Goal: Task Accomplishment & Management: Use online tool/utility

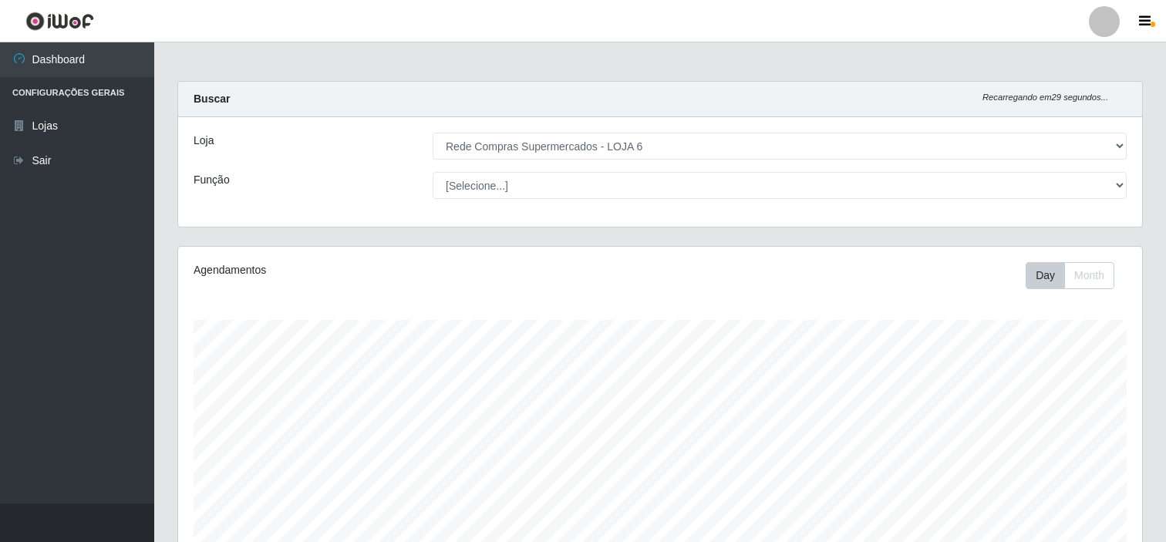
select select "398"
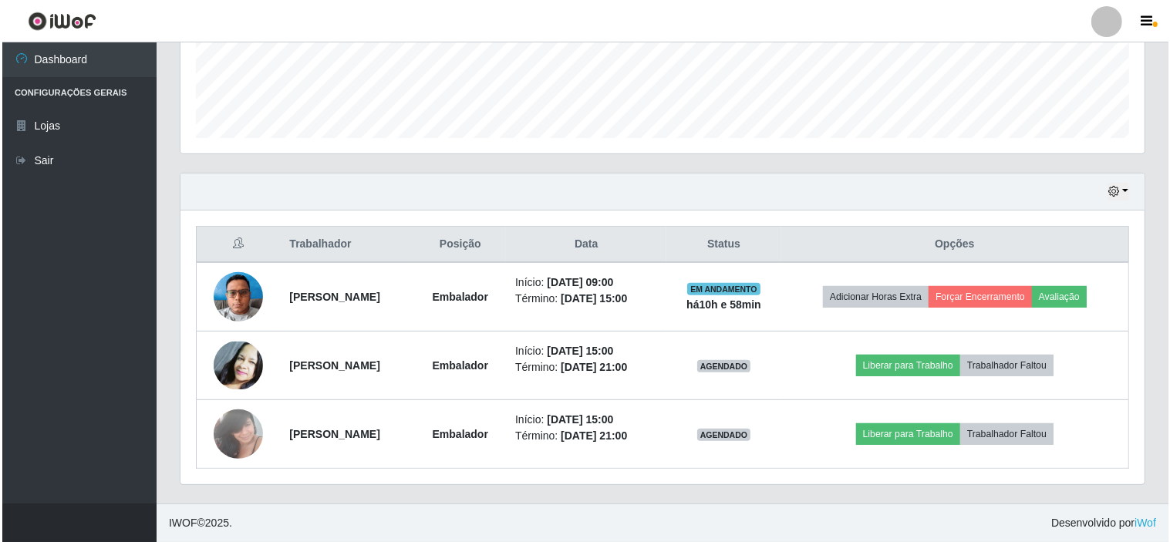
scroll to position [319, 964]
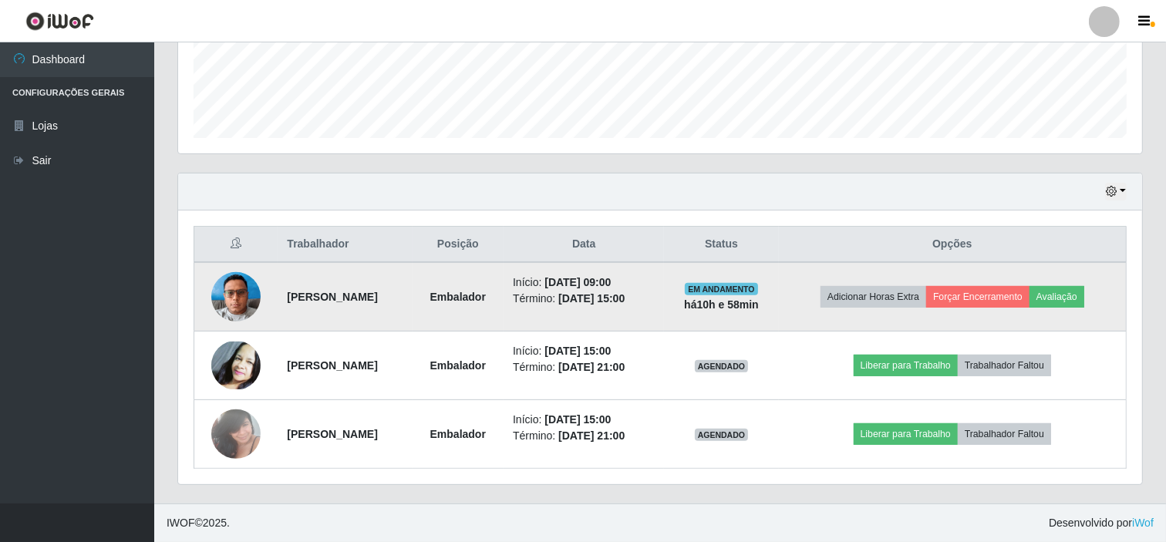
click at [241, 302] on img at bounding box center [235, 297] width 49 height 66
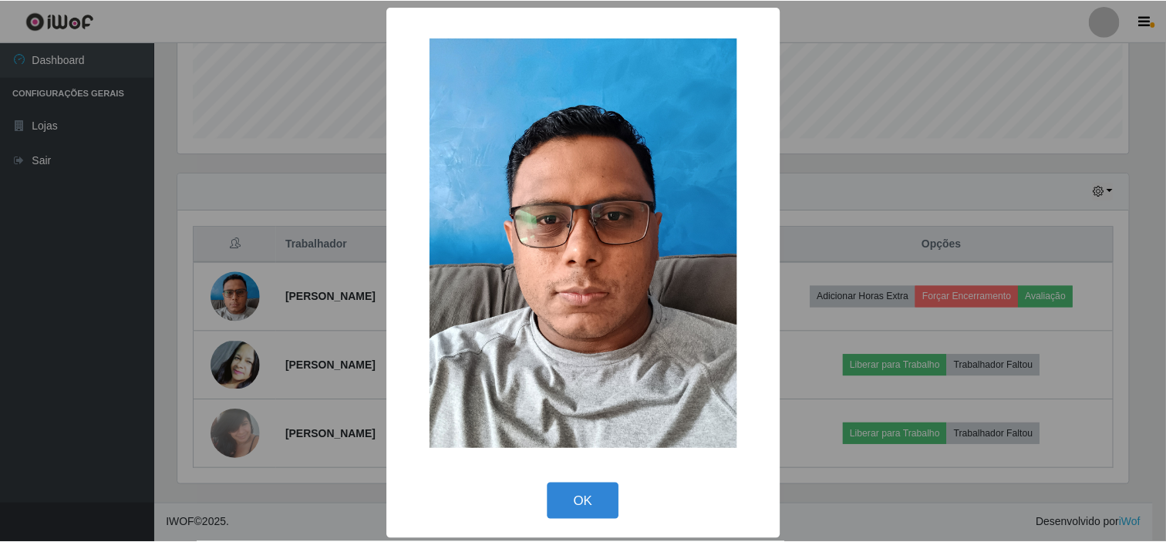
scroll to position [319, 954]
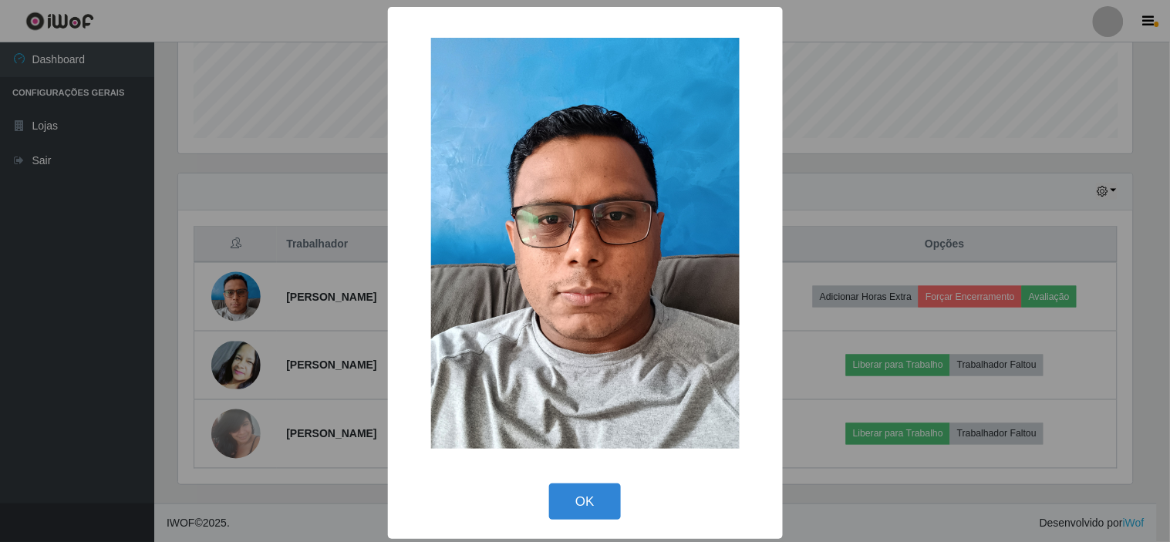
click at [241, 301] on div "× OK Cancel" at bounding box center [585, 271] width 1170 height 542
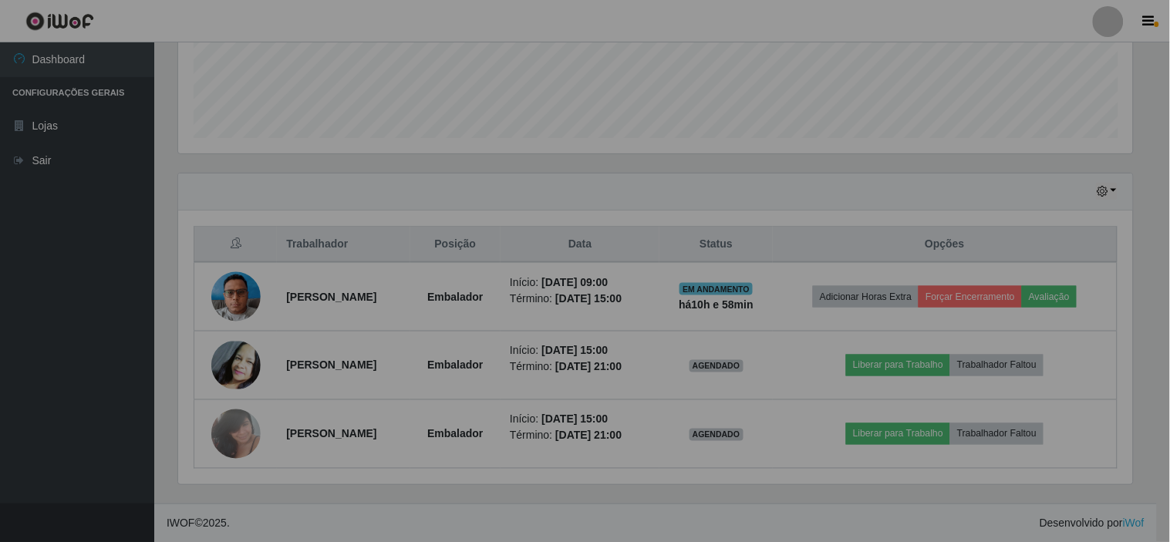
scroll to position [319, 964]
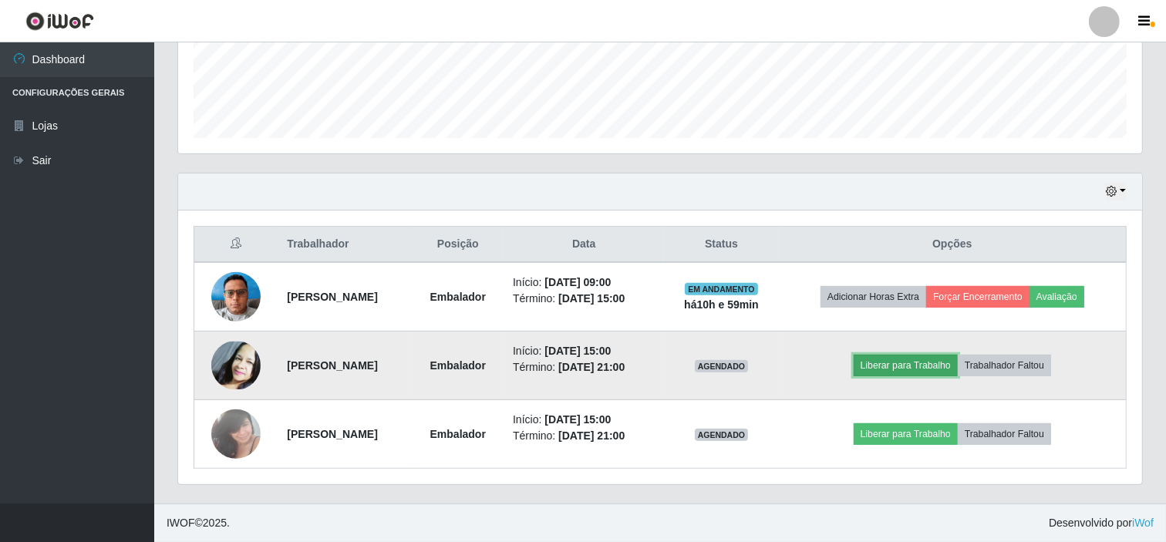
click at [935, 365] on button "Liberar para Trabalho" at bounding box center [906, 366] width 104 height 22
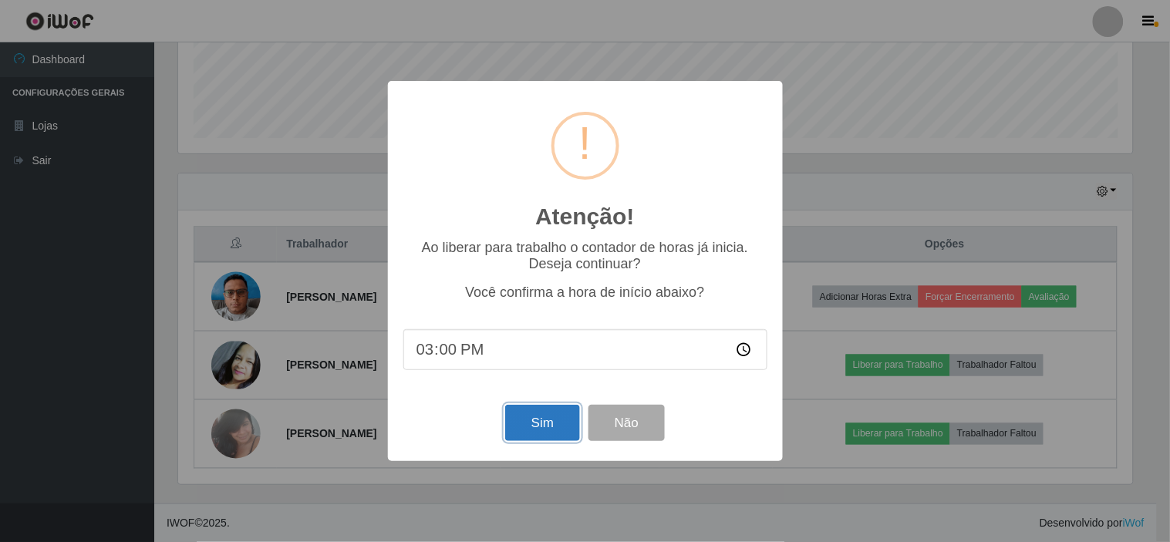
click at [544, 427] on button "Sim" at bounding box center [542, 423] width 75 height 36
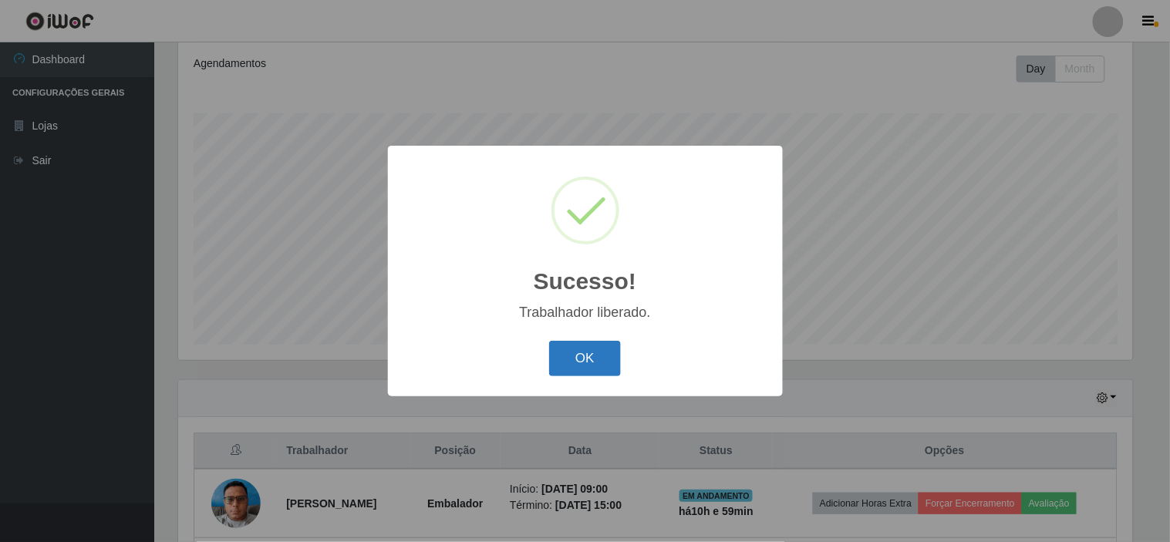
click at [589, 353] on button "OK" at bounding box center [585, 359] width 72 height 36
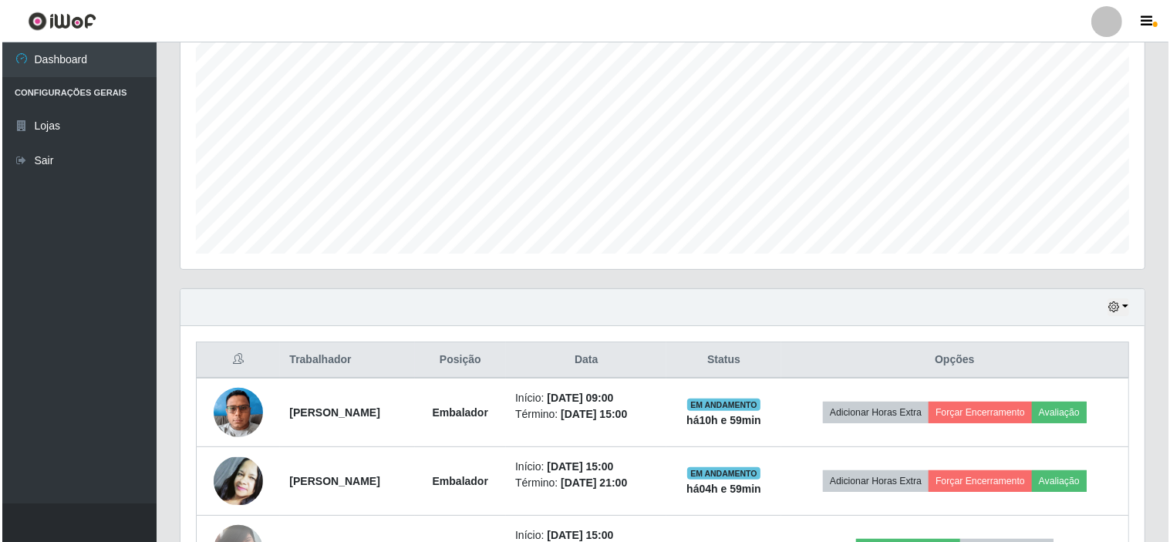
scroll to position [414, 0]
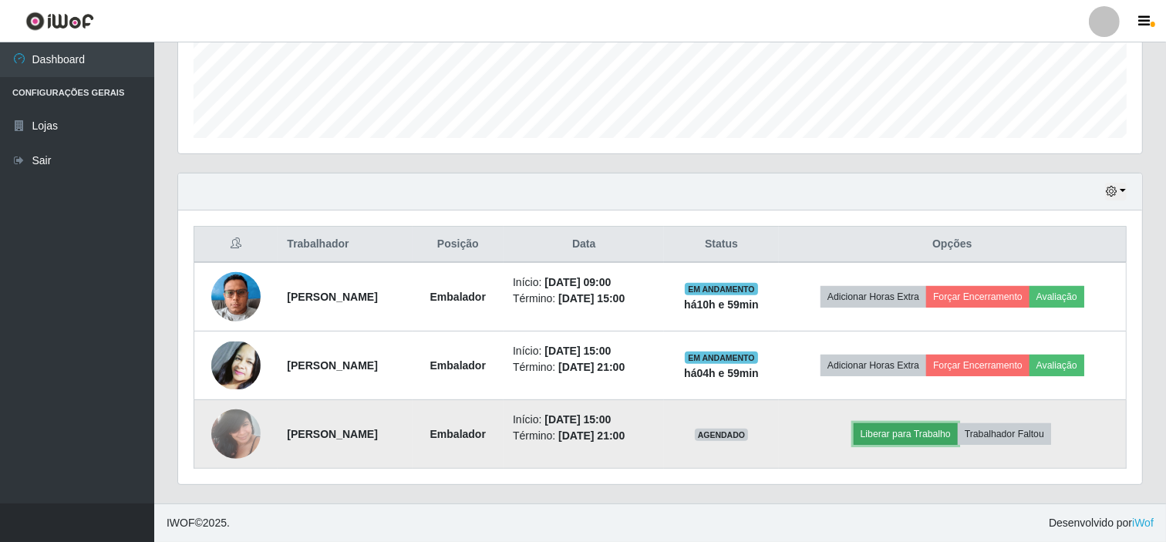
click at [927, 435] on button "Liberar para Trabalho" at bounding box center [906, 435] width 104 height 22
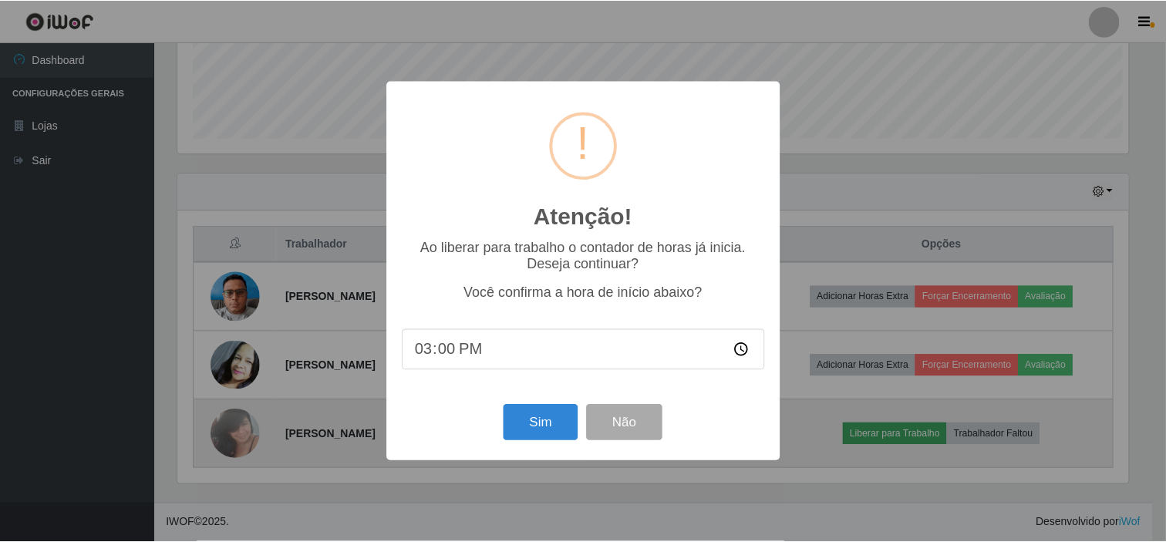
scroll to position [319, 954]
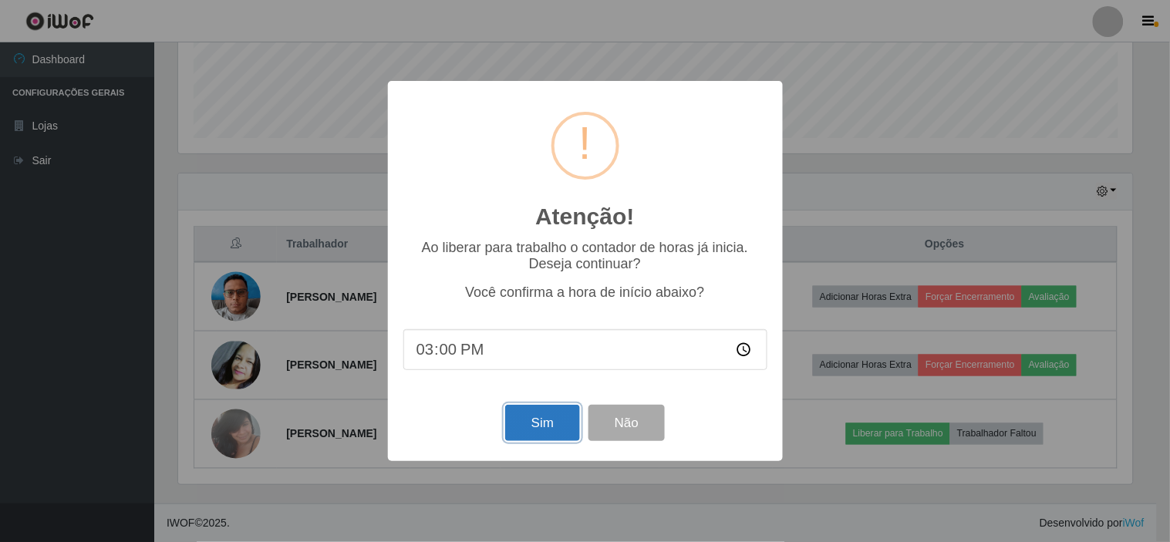
click at [552, 427] on button "Sim" at bounding box center [542, 423] width 75 height 36
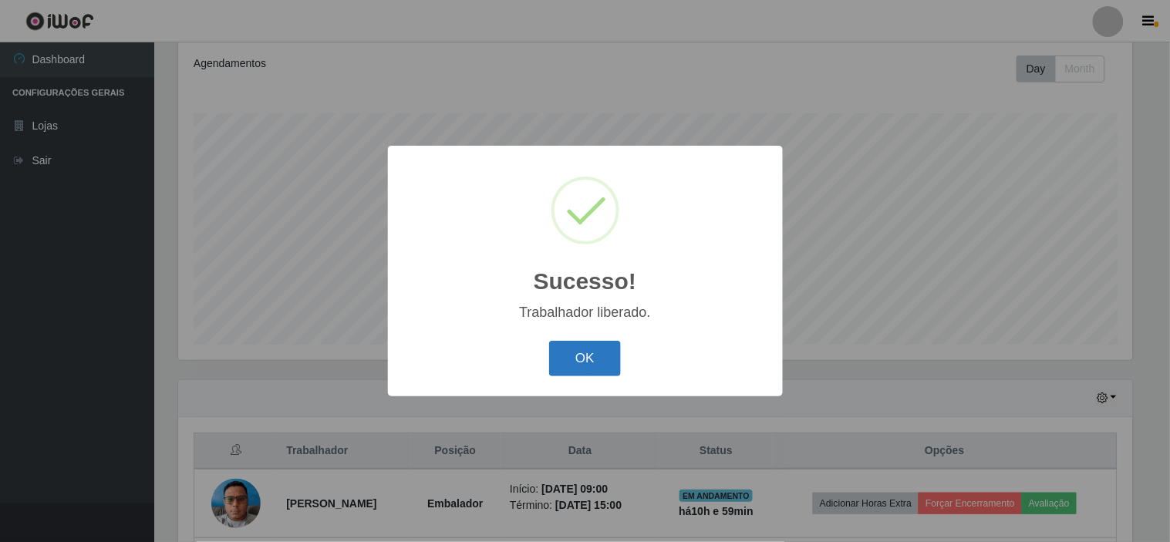
click at [586, 356] on button "OK" at bounding box center [585, 359] width 72 height 36
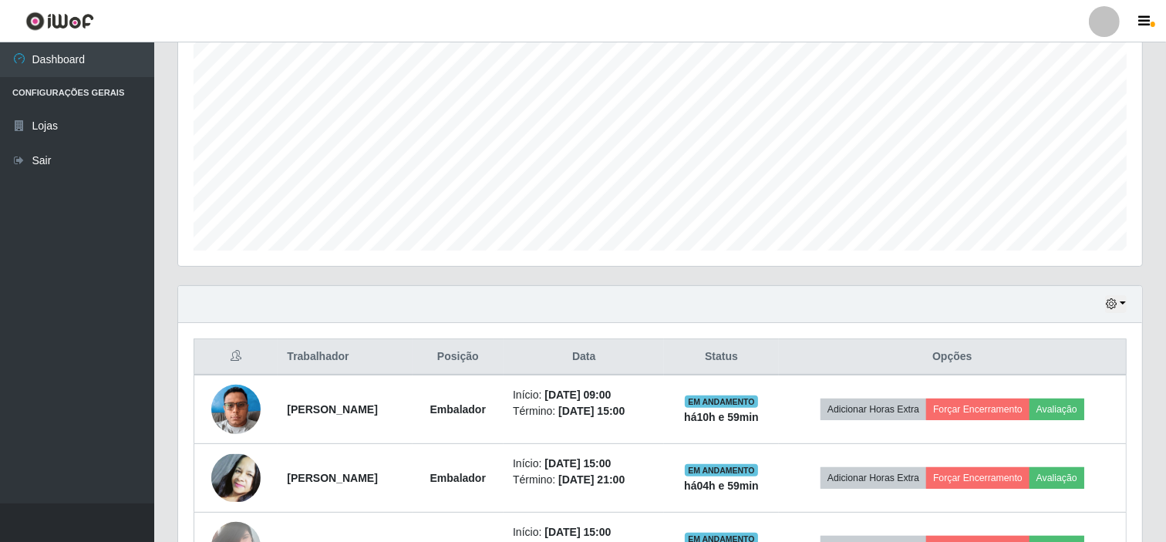
scroll to position [414, 0]
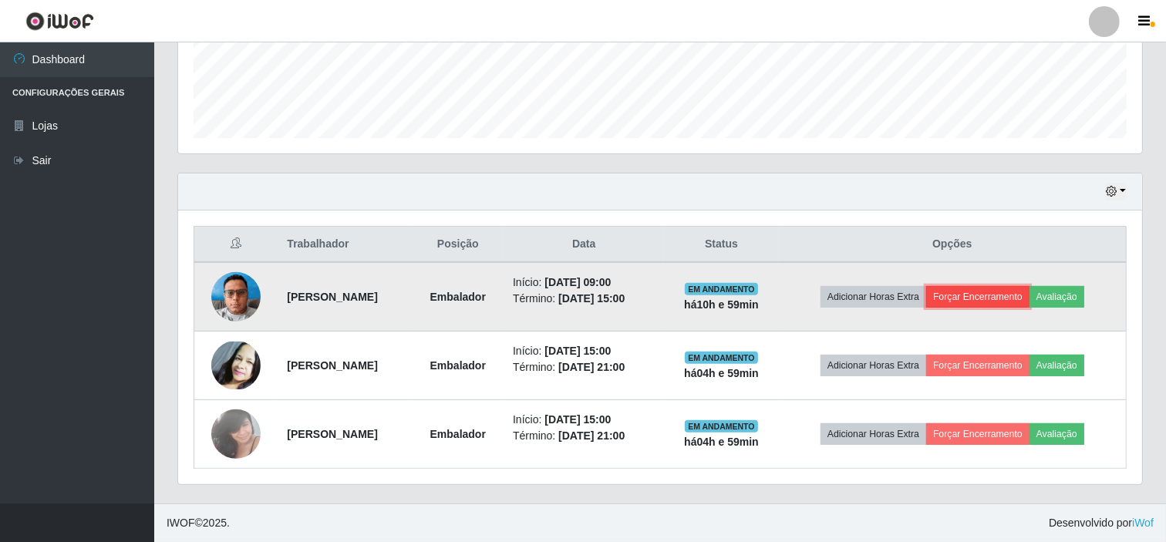
click at [995, 299] on button "Forçar Encerramento" at bounding box center [978, 297] width 103 height 22
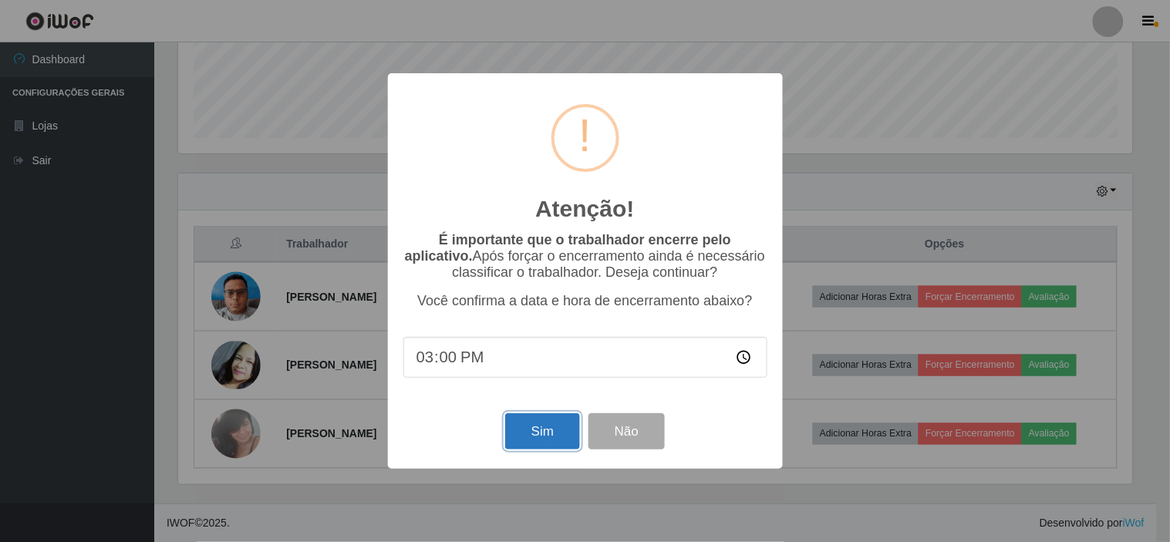
click at [538, 435] on button "Sim" at bounding box center [542, 432] width 75 height 36
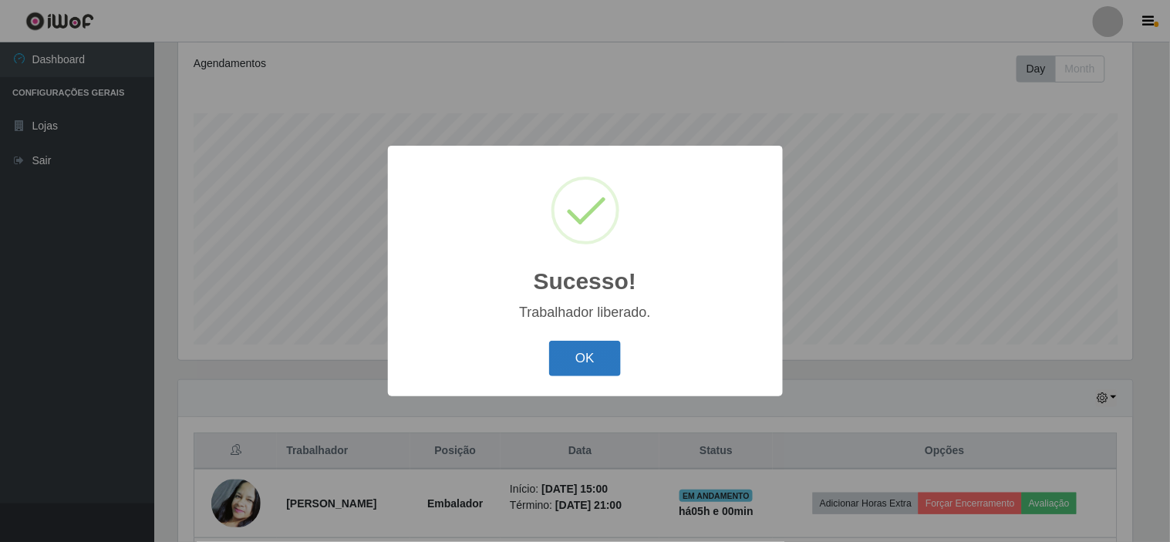
click at [589, 361] on button "OK" at bounding box center [585, 359] width 72 height 36
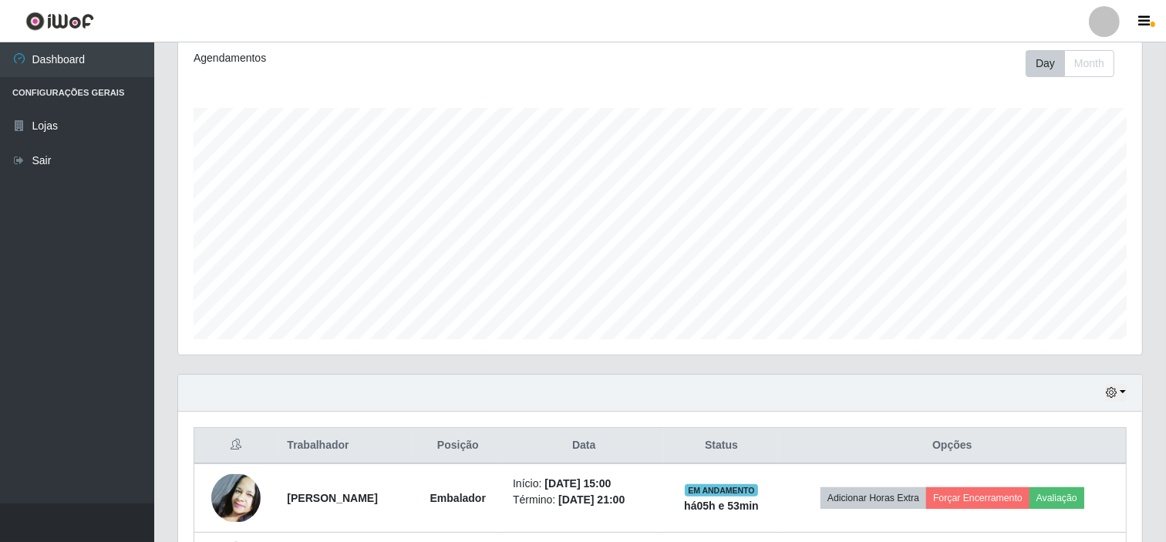
scroll to position [88, 0]
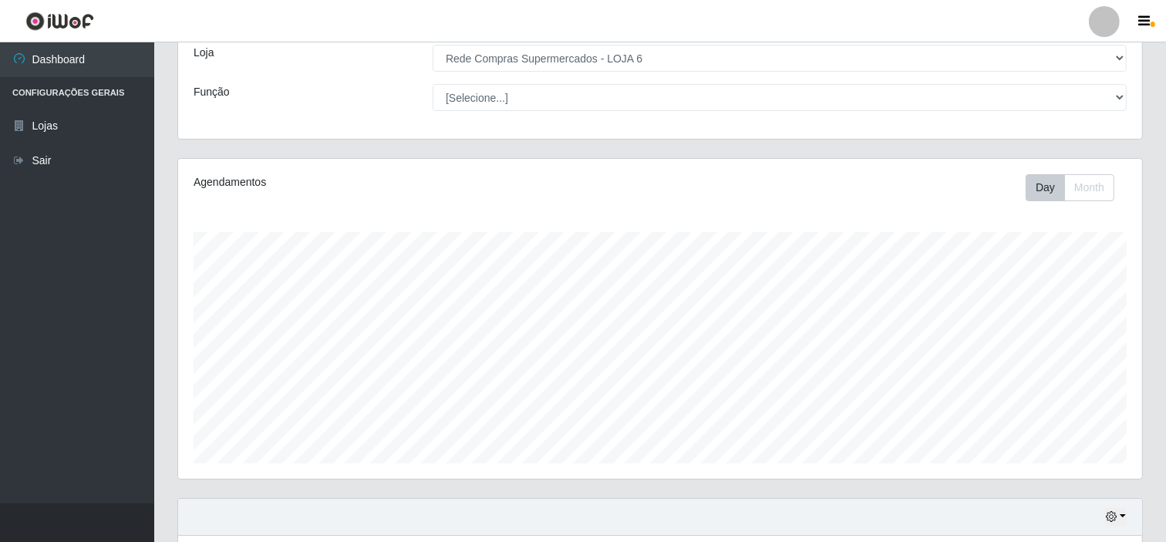
click at [122, 239] on ul "Dashboard Configurações Gerais Lojas Sair" at bounding box center [77, 272] width 154 height 461
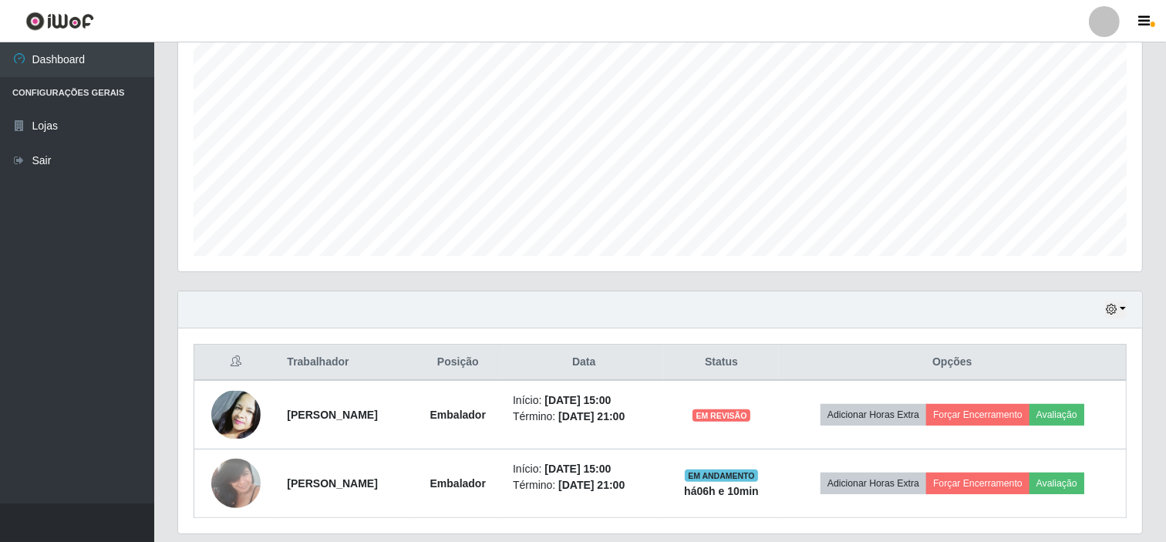
scroll to position [345, 0]
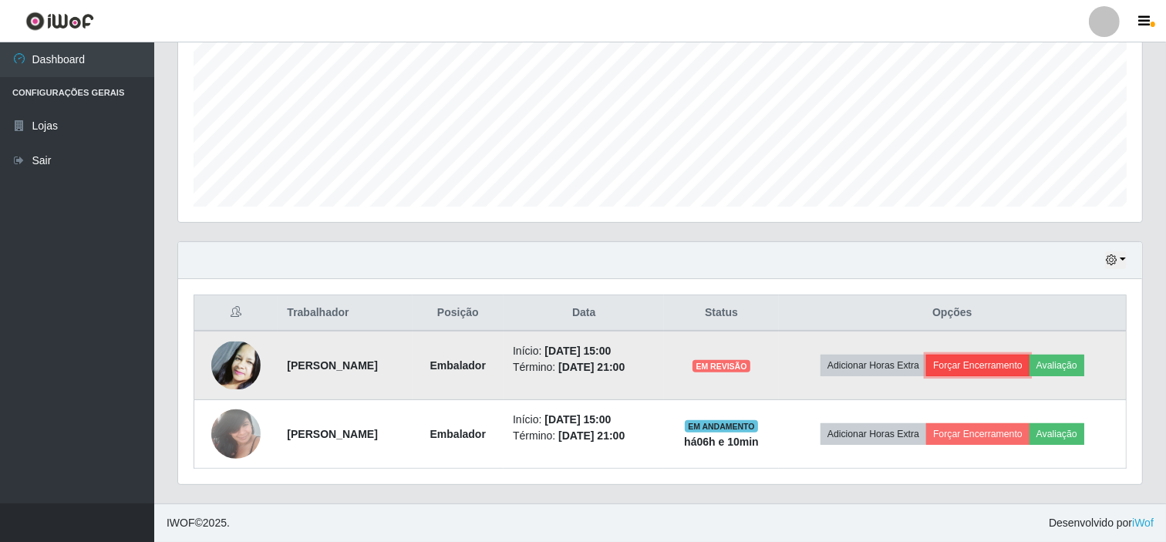
click at [997, 369] on button "Forçar Encerramento" at bounding box center [978, 366] width 103 height 22
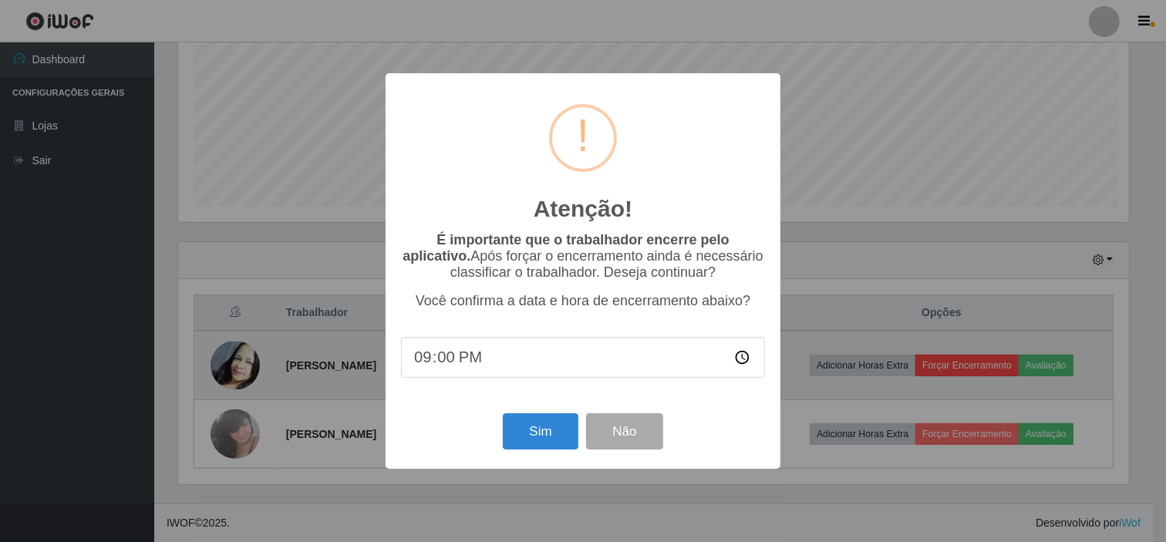
scroll to position [319, 954]
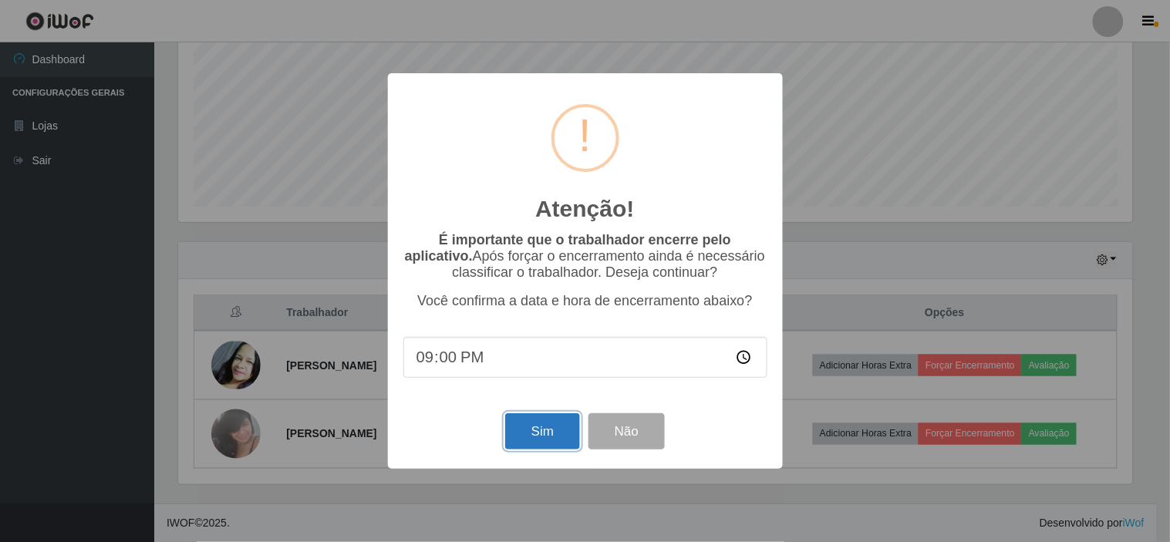
click at [532, 437] on button "Sim" at bounding box center [542, 432] width 75 height 36
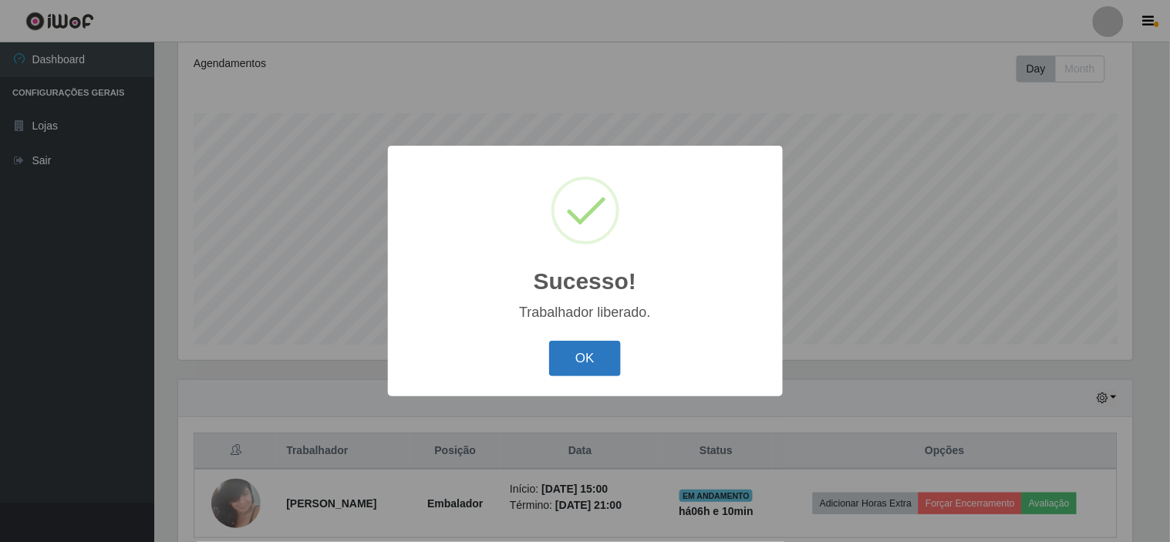
click at [556, 356] on button "OK" at bounding box center [585, 359] width 72 height 36
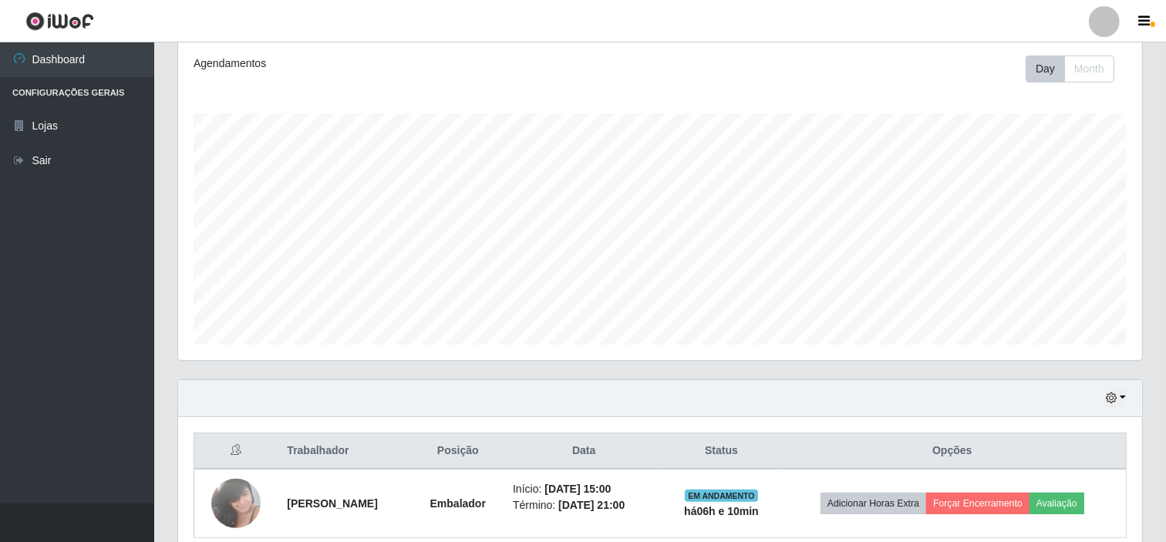
scroll to position [275, 0]
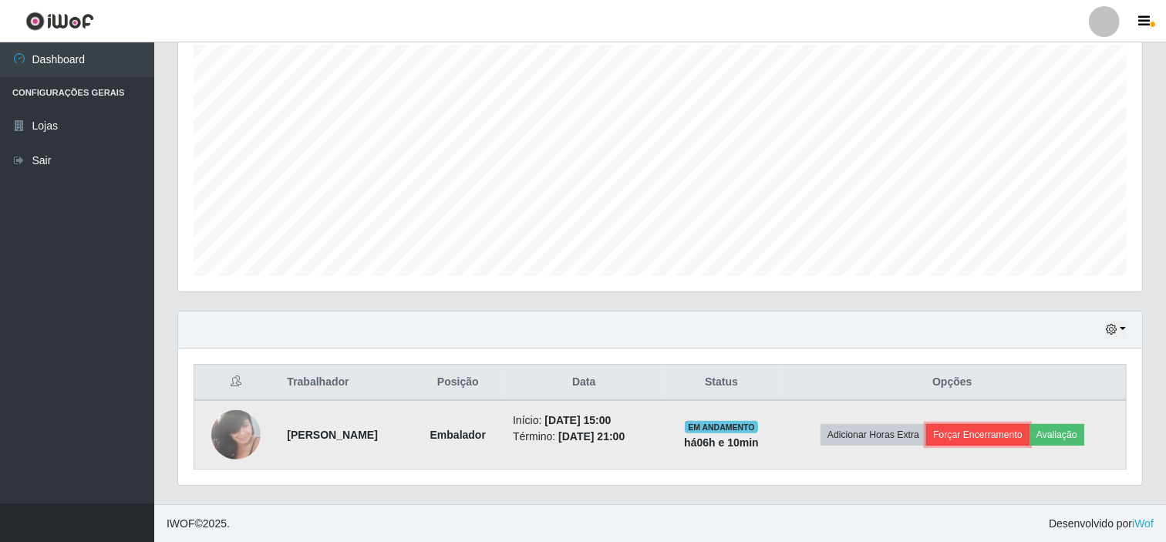
click at [1017, 436] on button "Forçar Encerramento" at bounding box center [978, 435] width 103 height 22
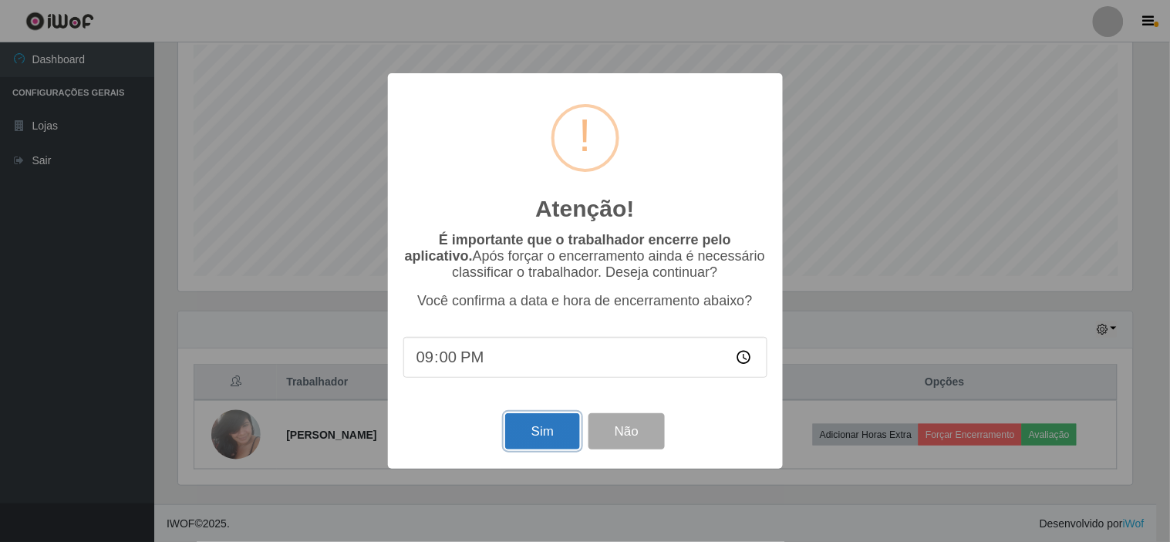
click at [515, 425] on button "Sim" at bounding box center [542, 432] width 75 height 36
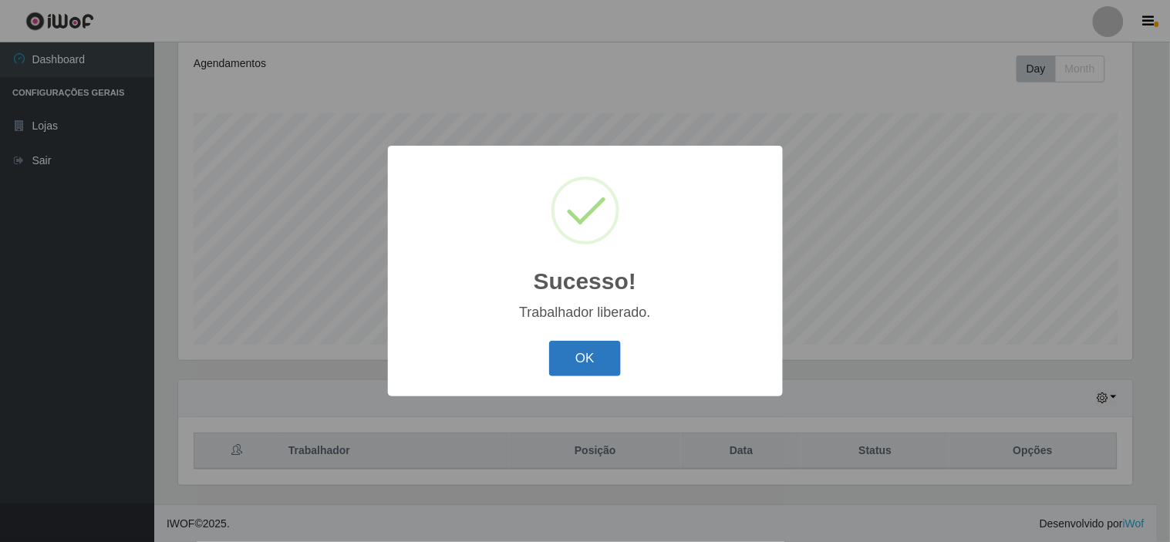
click at [580, 365] on button "OK" at bounding box center [585, 359] width 72 height 36
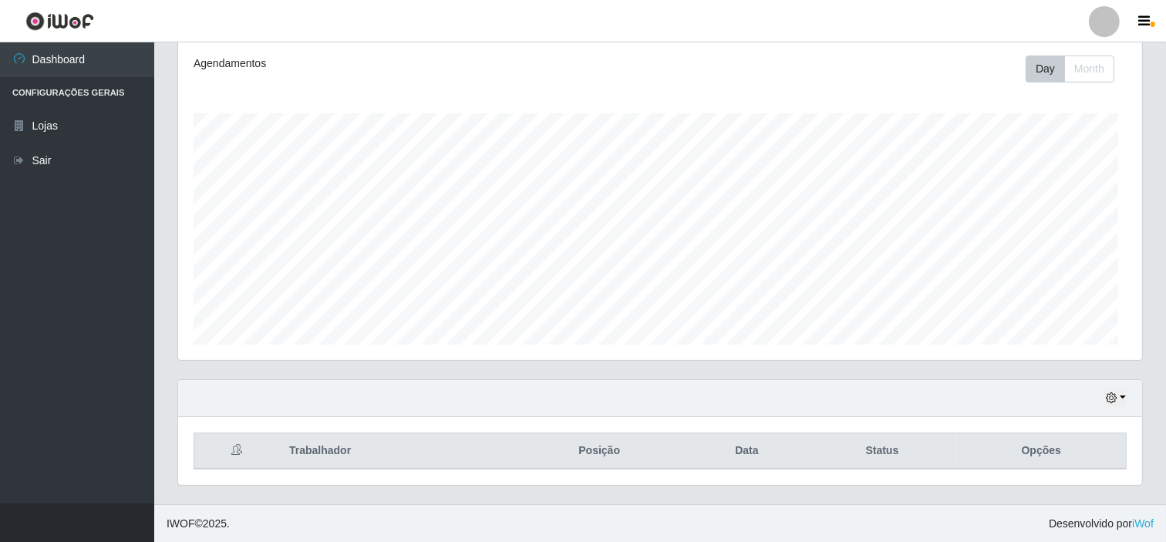
scroll to position [319, 964]
